Goal: Information Seeking & Learning: Learn about a topic

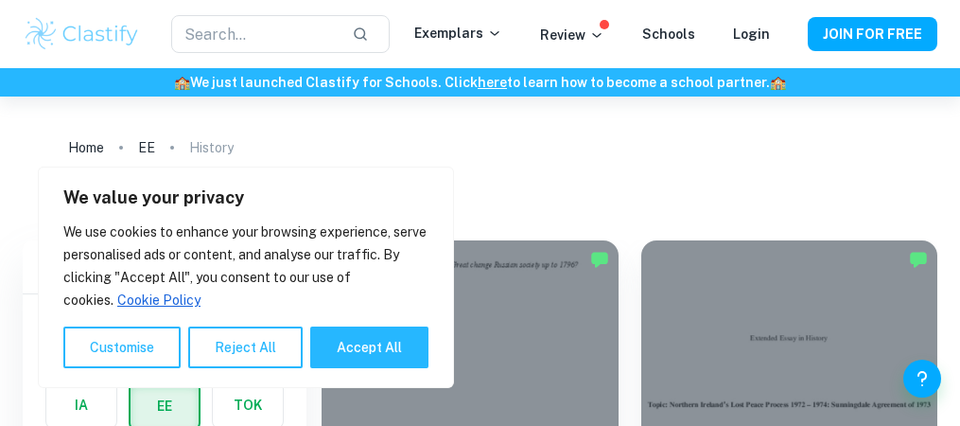
scroll to position [189, 0]
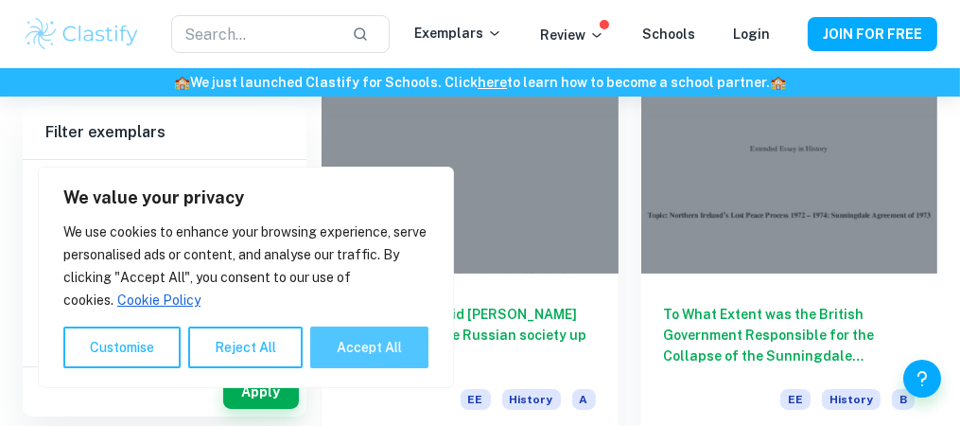
click at [343, 347] on button "Accept All" at bounding box center [369, 347] width 118 height 42
checkbox input "true"
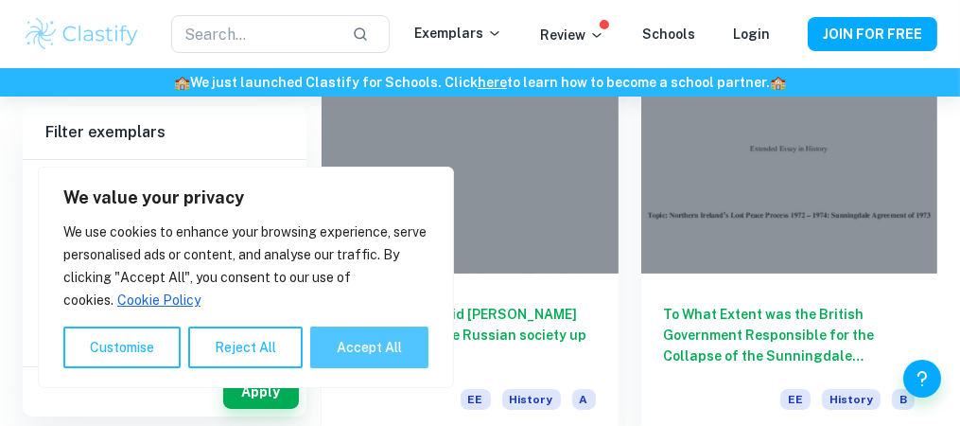
checkbox input "true"
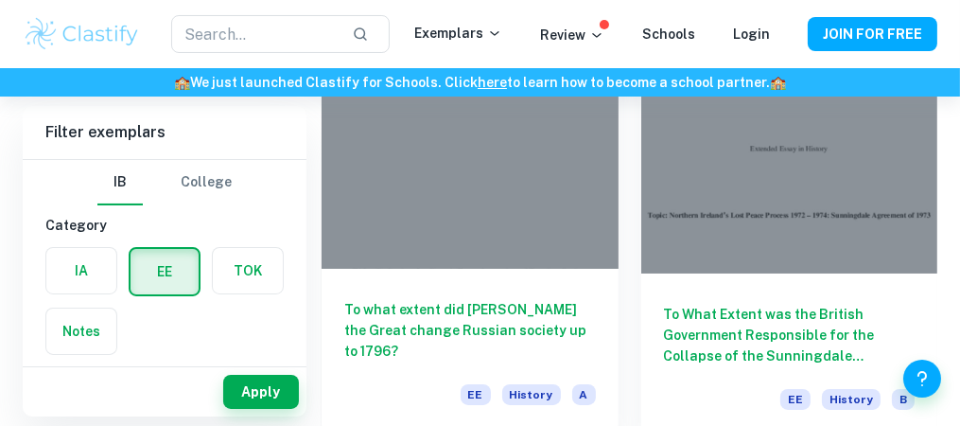
click at [451, 313] on h6 "To what extent did [PERSON_NAME] the Great change Russian society up to 1796?" at bounding box center [470, 330] width 252 height 62
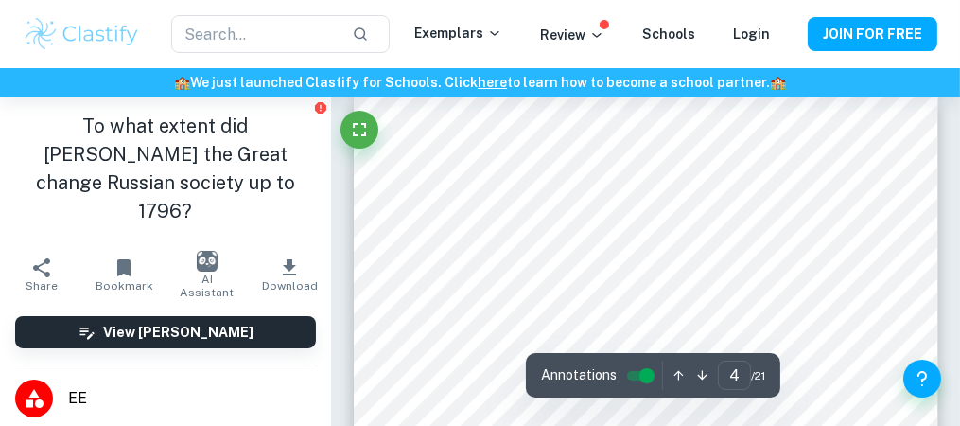
scroll to position [2744, 0]
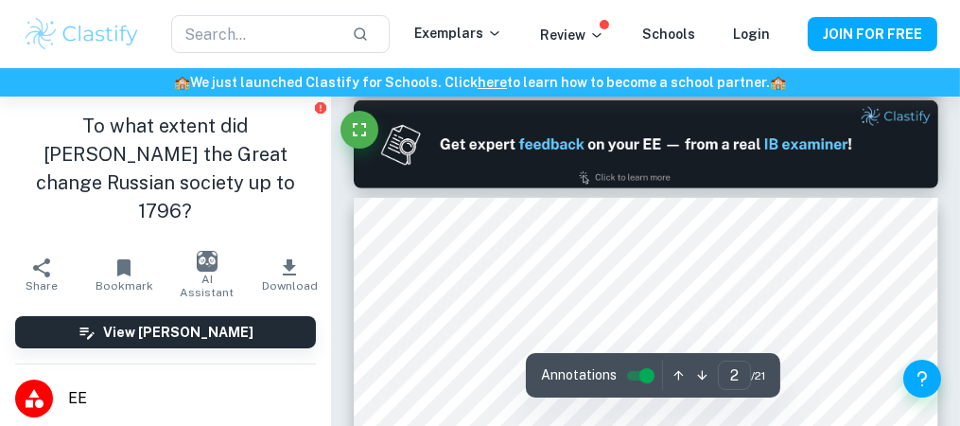
type input "1"
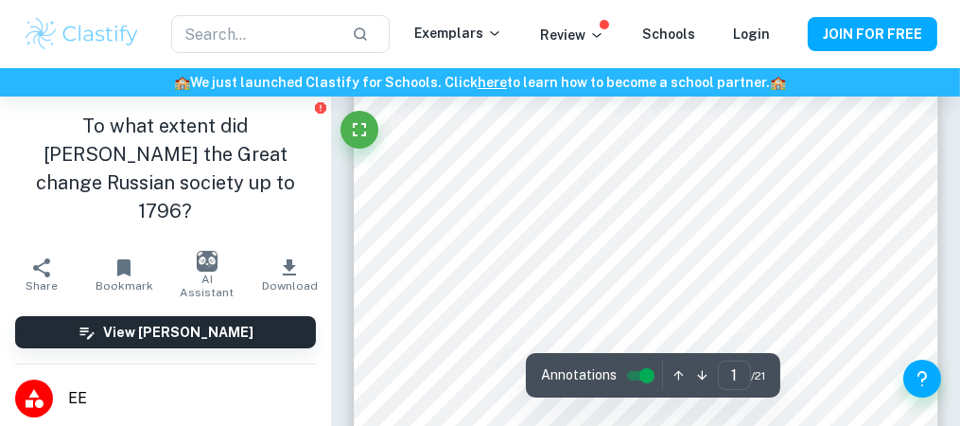
scroll to position [284, 0]
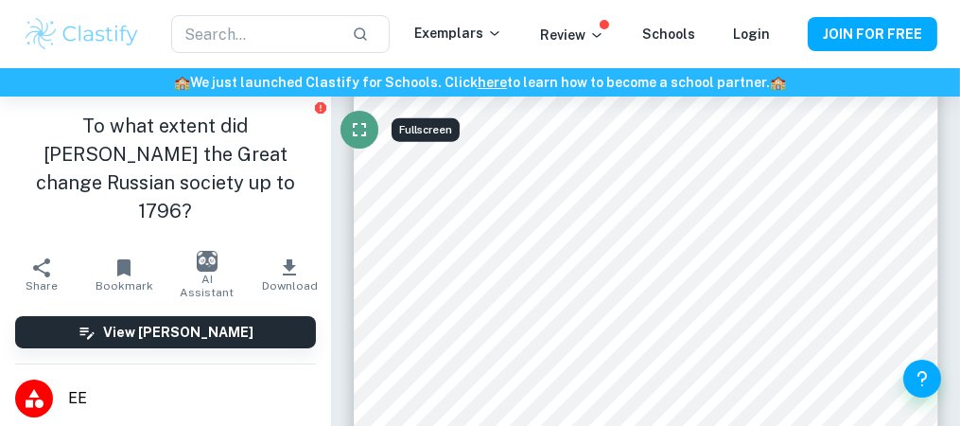
click at [357, 125] on icon "Fullscreen" at bounding box center [359, 129] width 23 height 23
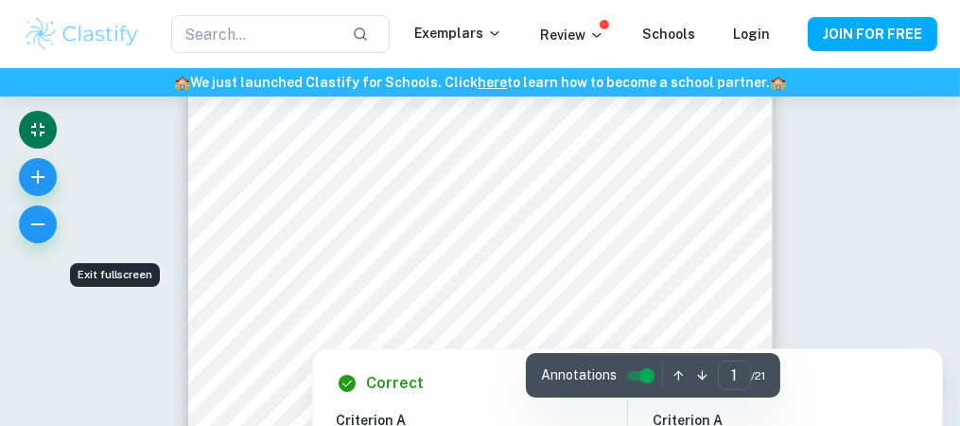
scroll to position [0, 0]
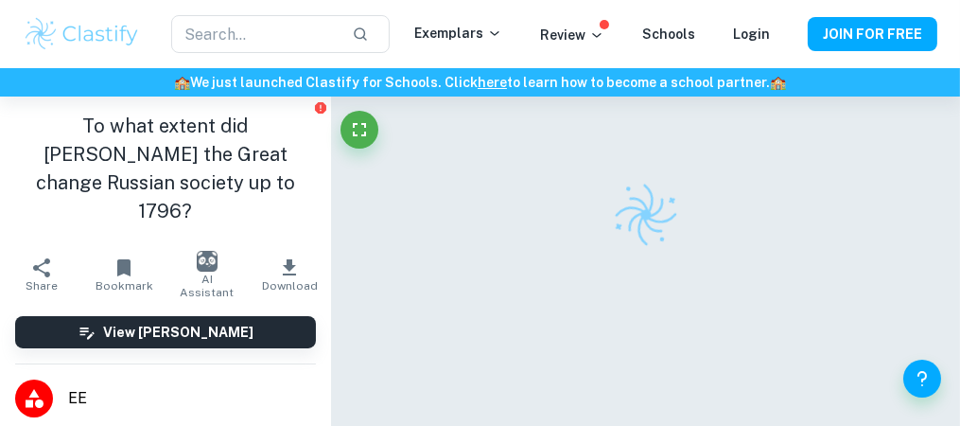
checkbox input "true"
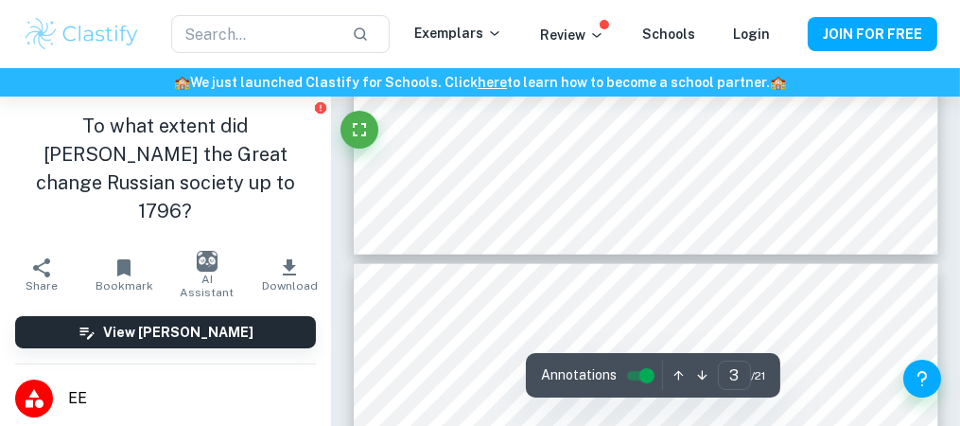
scroll to position [2839, 0]
type input "4"
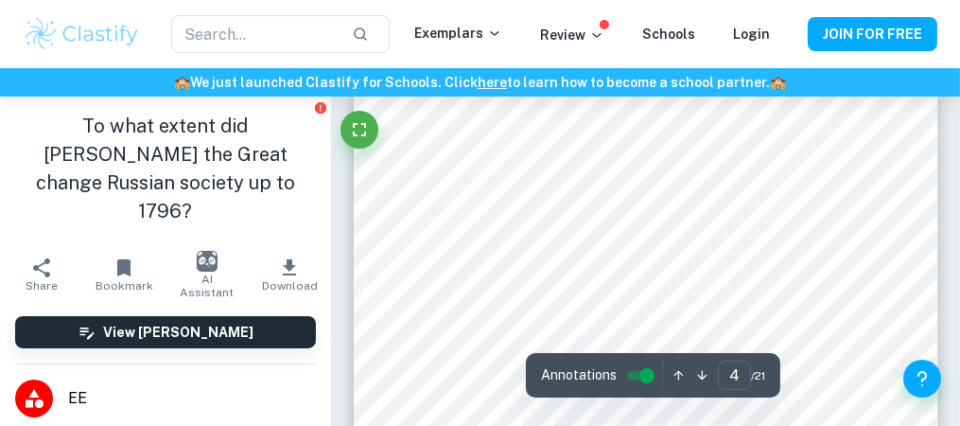
scroll to position [2933, 0]
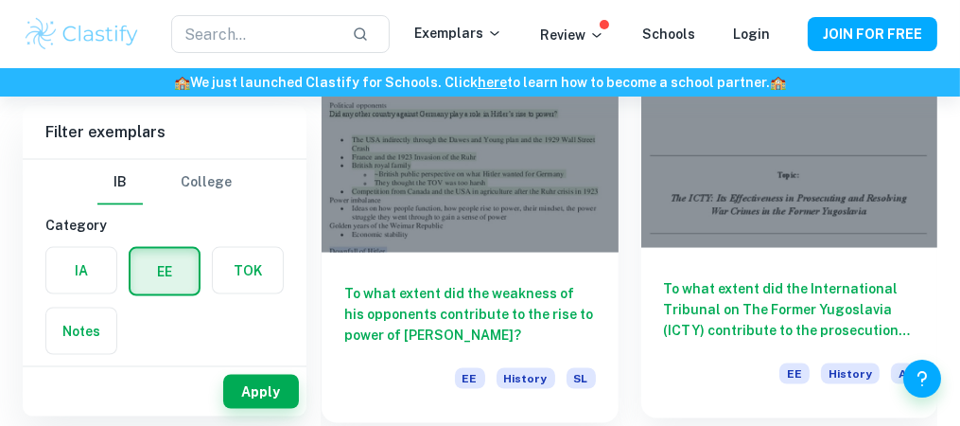
scroll to position [10219, 0]
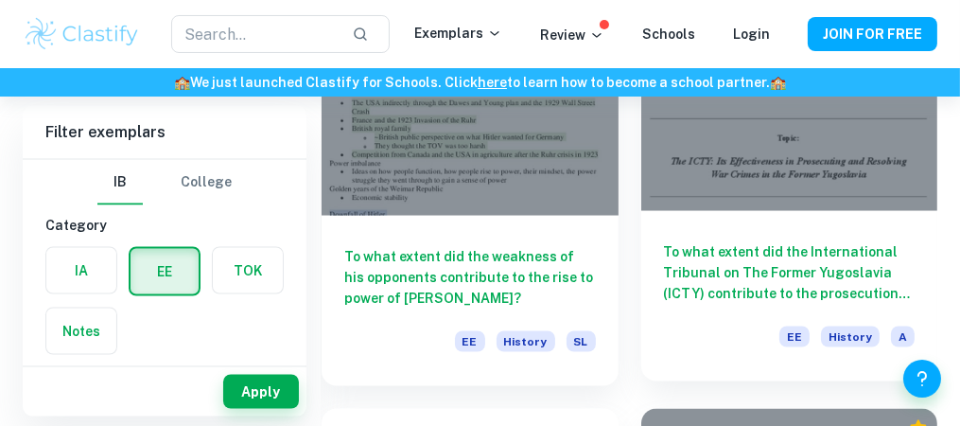
click at [746, 269] on h6 "To what extent did the International Tribunal on The Former Yugoslavia (ICTY) c…" at bounding box center [790, 272] width 252 height 62
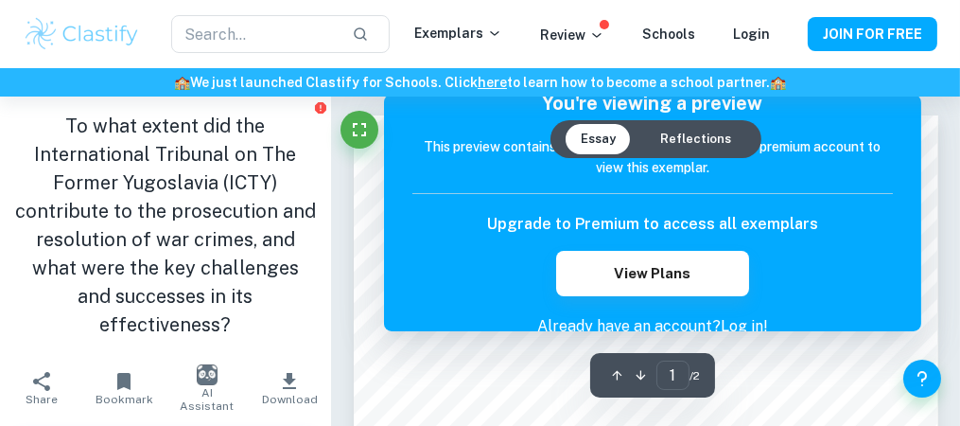
click at [637, 374] on icon "button" at bounding box center [641, 375] width 14 height 14
click at [620, 374] on icon "button" at bounding box center [617, 375] width 9 height 9
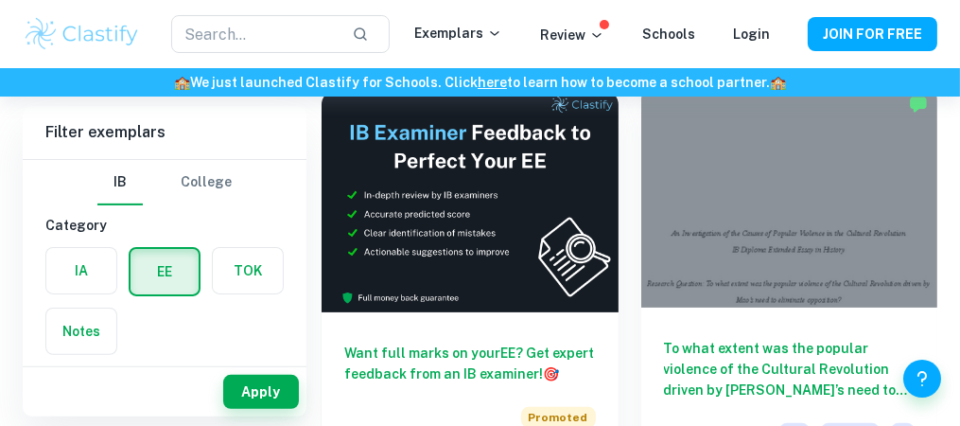
scroll to position [757, 0]
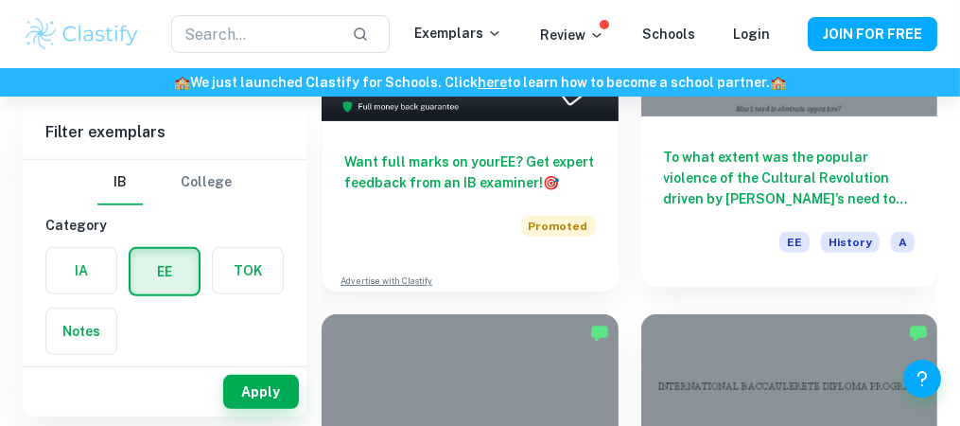
click at [730, 167] on h6 "To what extent was the popular violence of the Cultural Revolution driven by [P…" at bounding box center [790, 178] width 252 height 62
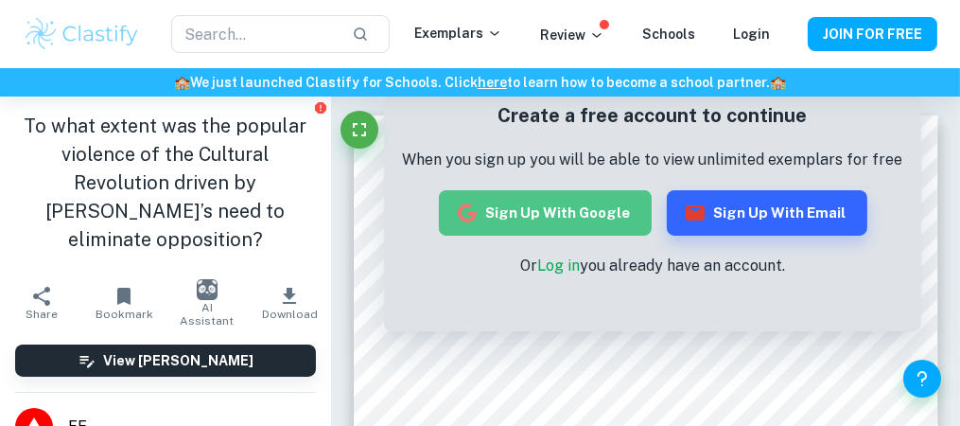
click at [584, 217] on button "Sign up with Google" at bounding box center [545, 212] width 213 height 45
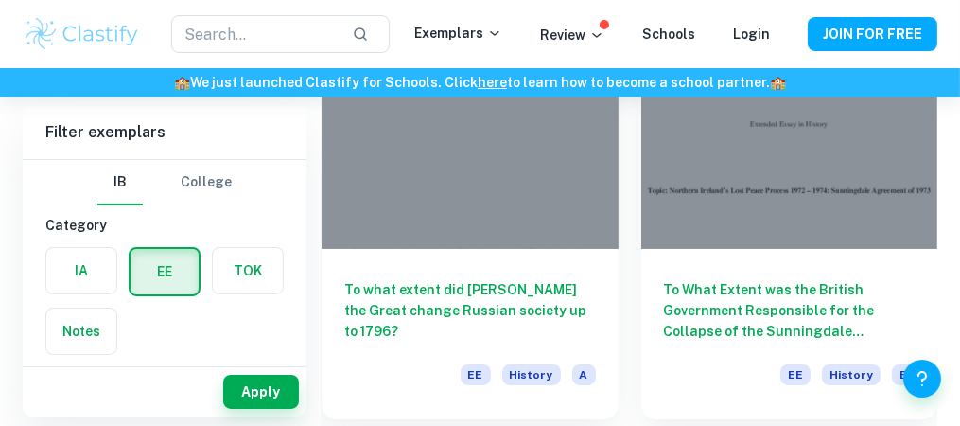
scroll to position [189, 0]
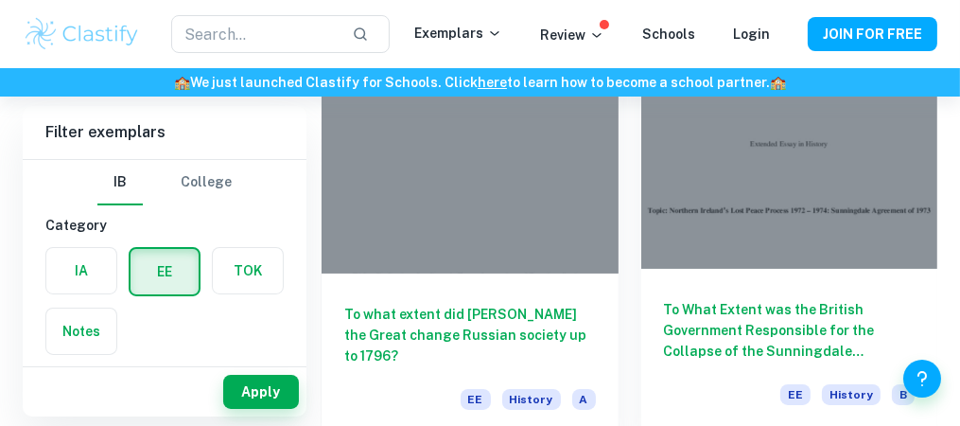
click at [733, 336] on h6 "To What Extent was the British Government Responsible for the Collapse of the S…" at bounding box center [790, 330] width 252 height 62
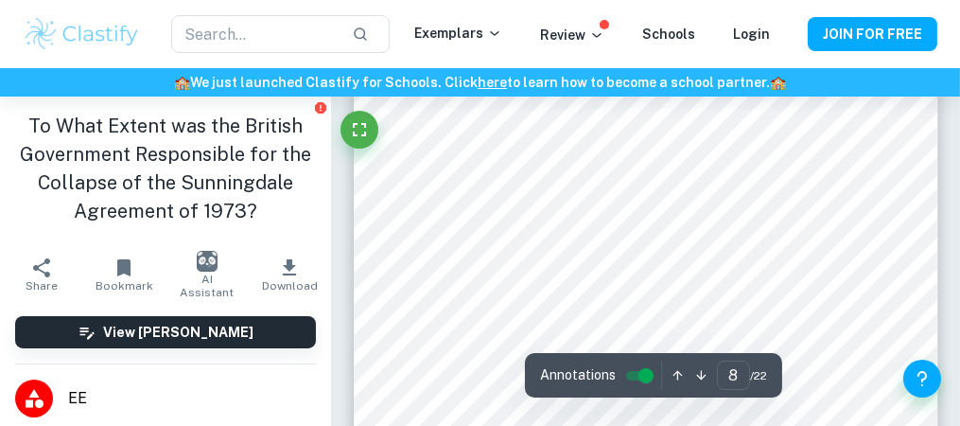
scroll to position [5961, 0]
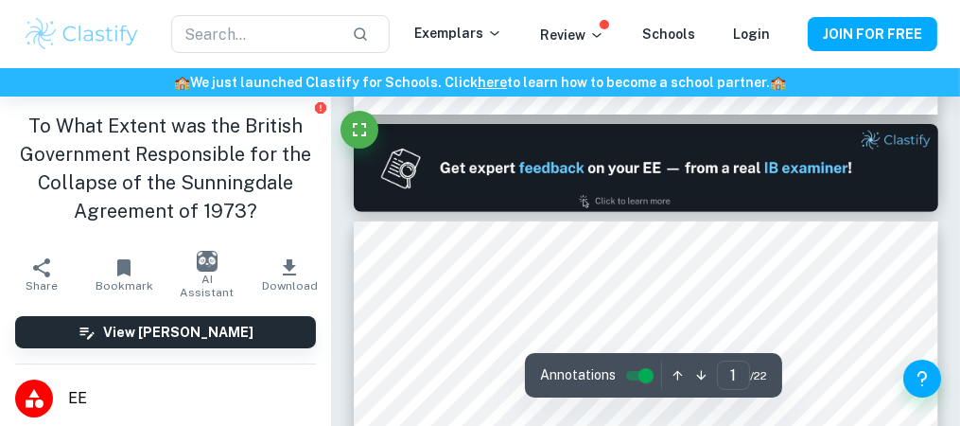
type input "2"
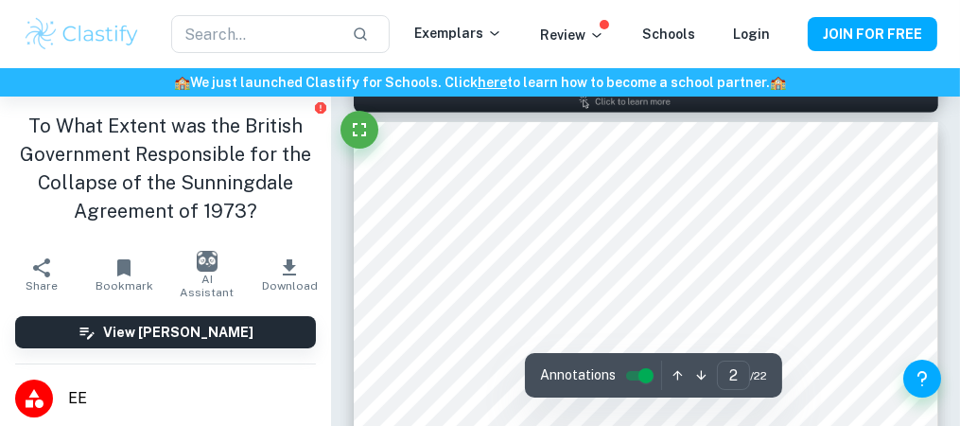
scroll to position [946, 0]
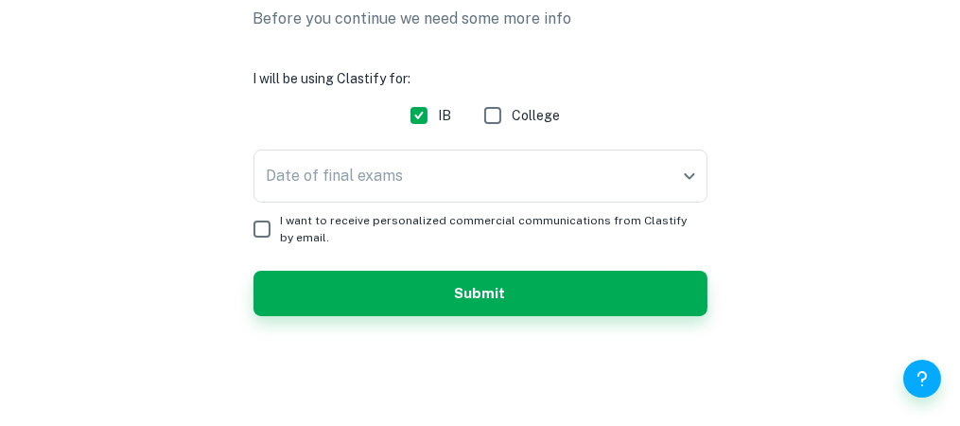
scroll to position [144, 0]
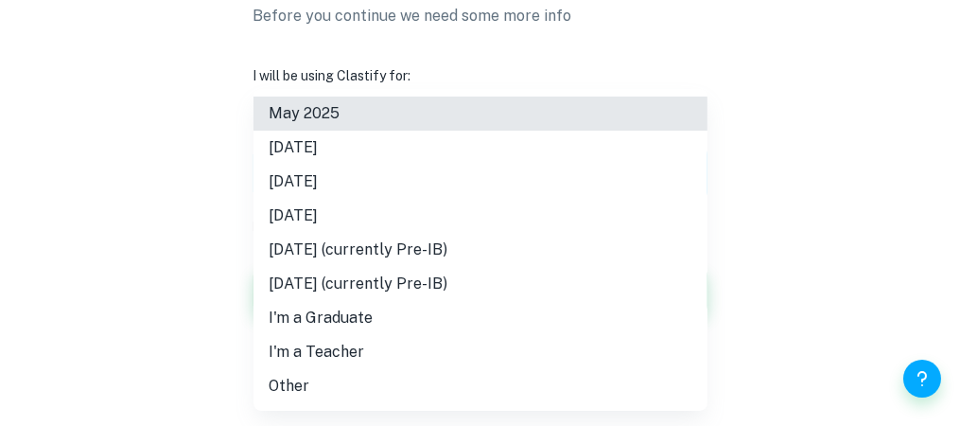
click at [318, 177] on body "We value your privacy We use cookies to enhance your browsing experience, serve…" at bounding box center [480, 69] width 960 height 426
click at [336, 181] on li "May 2026" at bounding box center [481, 182] width 454 height 34
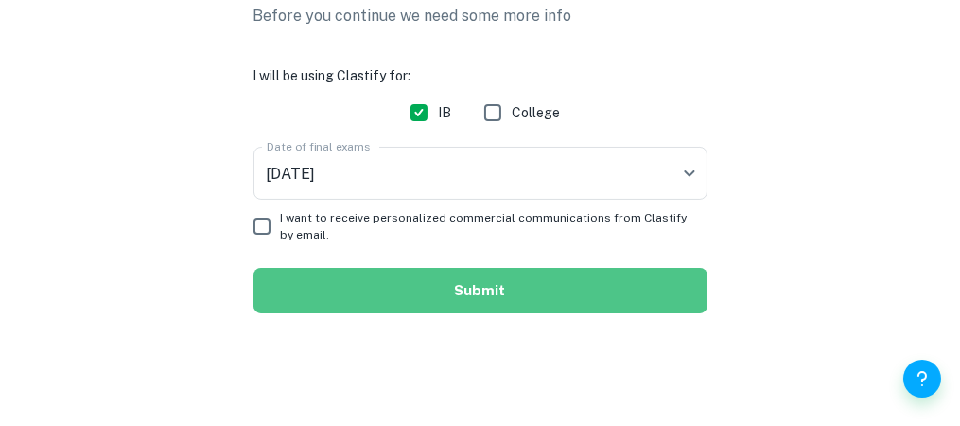
click at [402, 290] on button "Submit" at bounding box center [481, 290] width 454 height 45
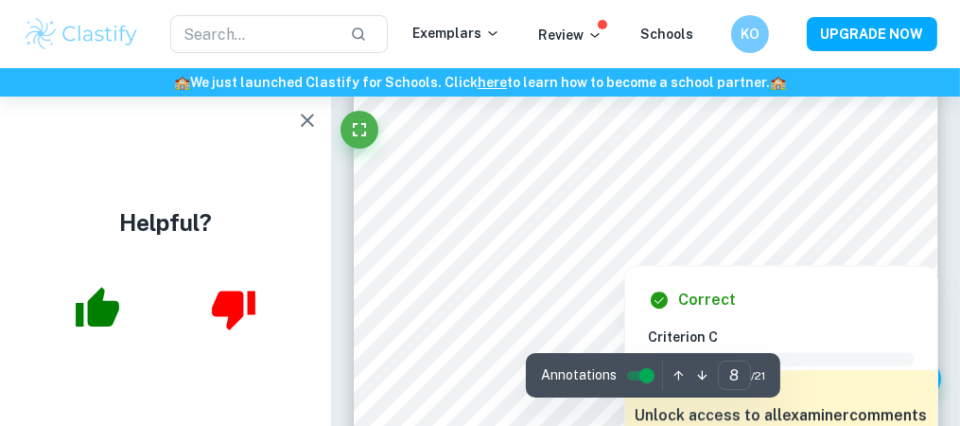
scroll to position [5772, 0]
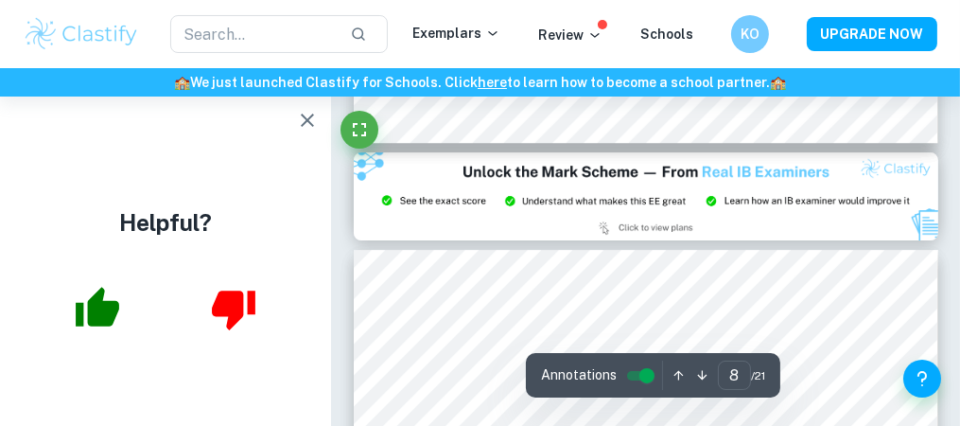
type input "9"
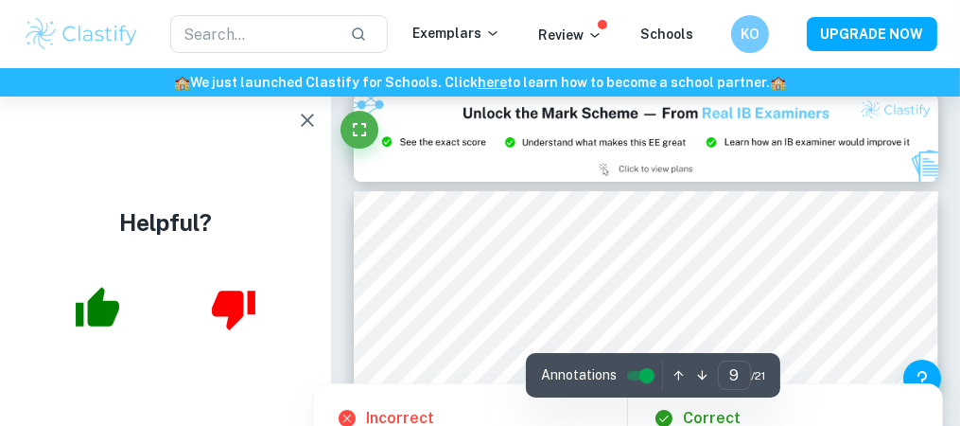
scroll to position [6529, 0]
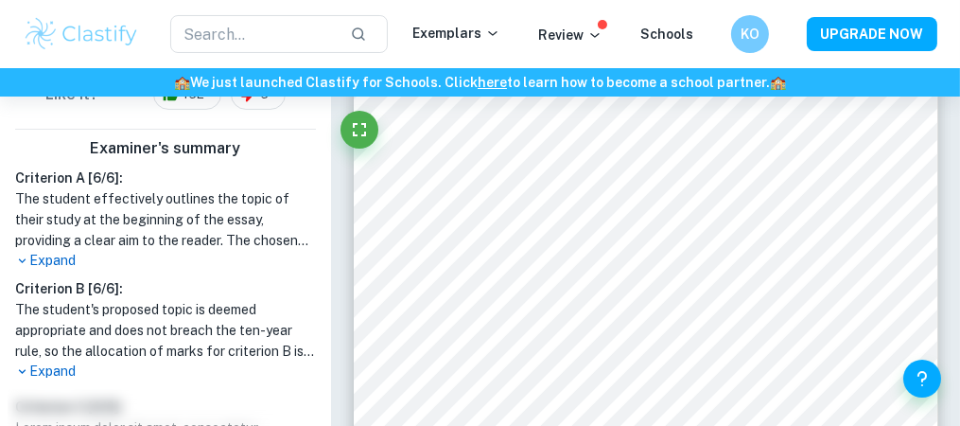
scroll to position [568, 0]
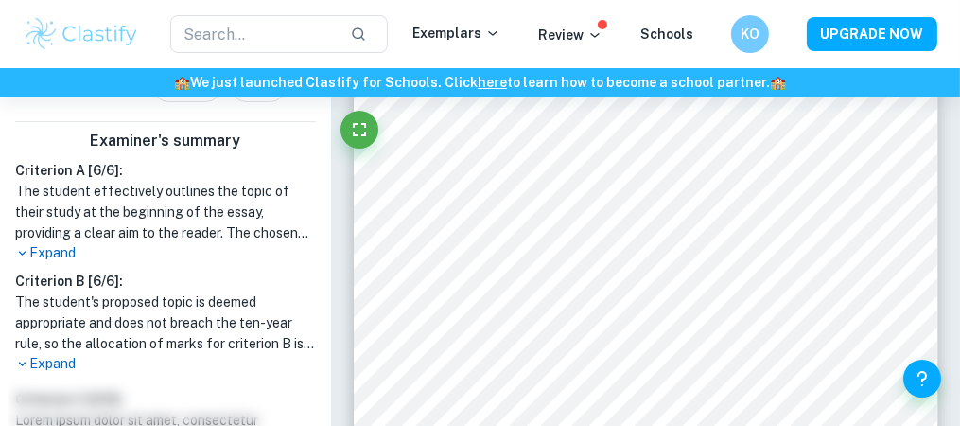
click at [72, 243] on p "Expand" at bounding box center [165, 253] width 301 height 20
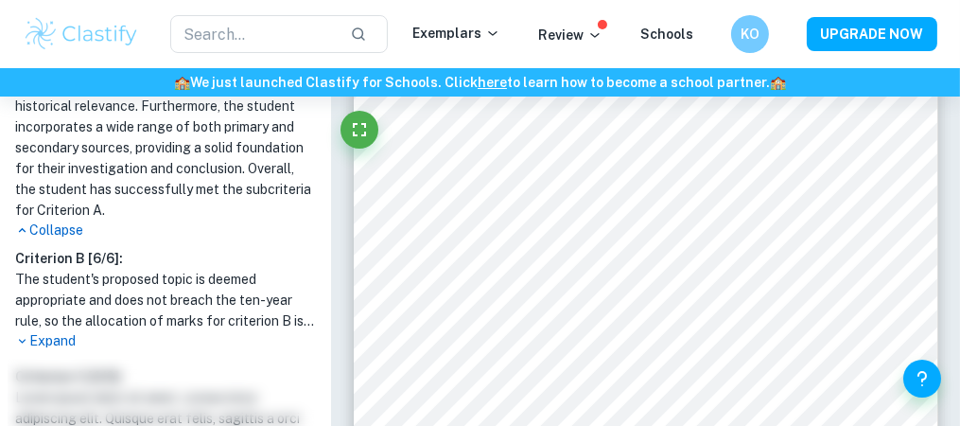
scroll to position [852, 0]
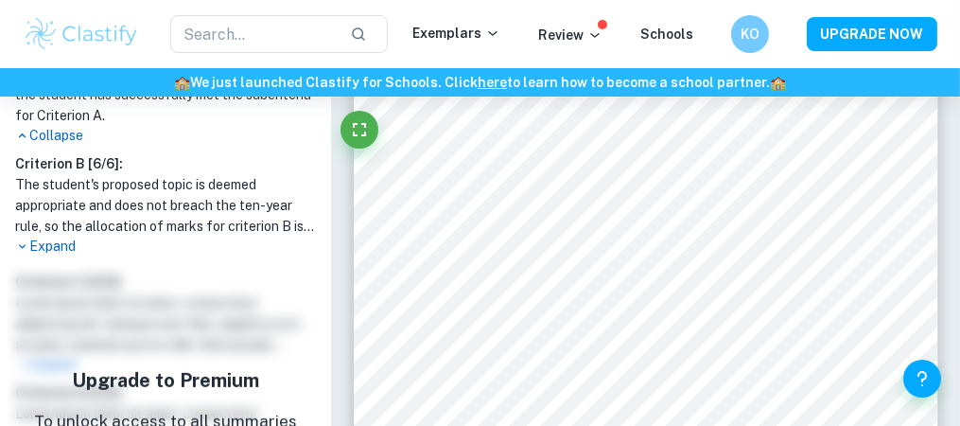
click at [54, 237] on p "Expand" at bounding box center [165, 247] width 301 height 20
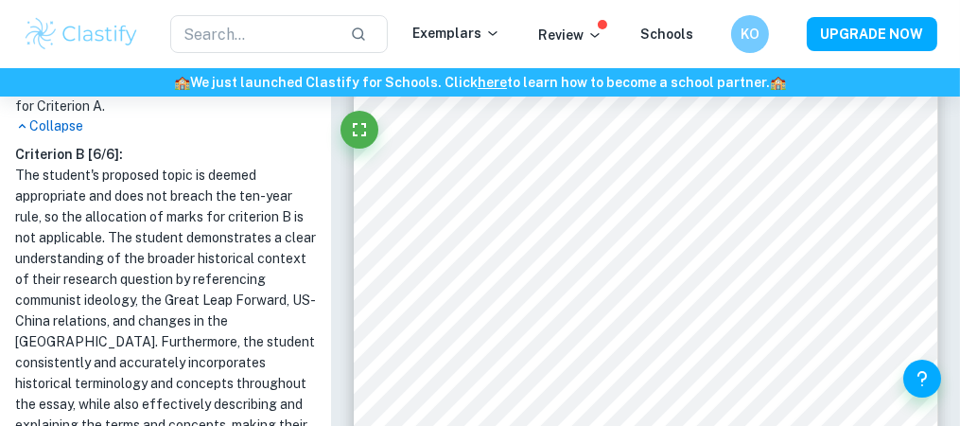
scroll to position [686, 0]
